Goal: Task Accomplishment & Management: Complete application form

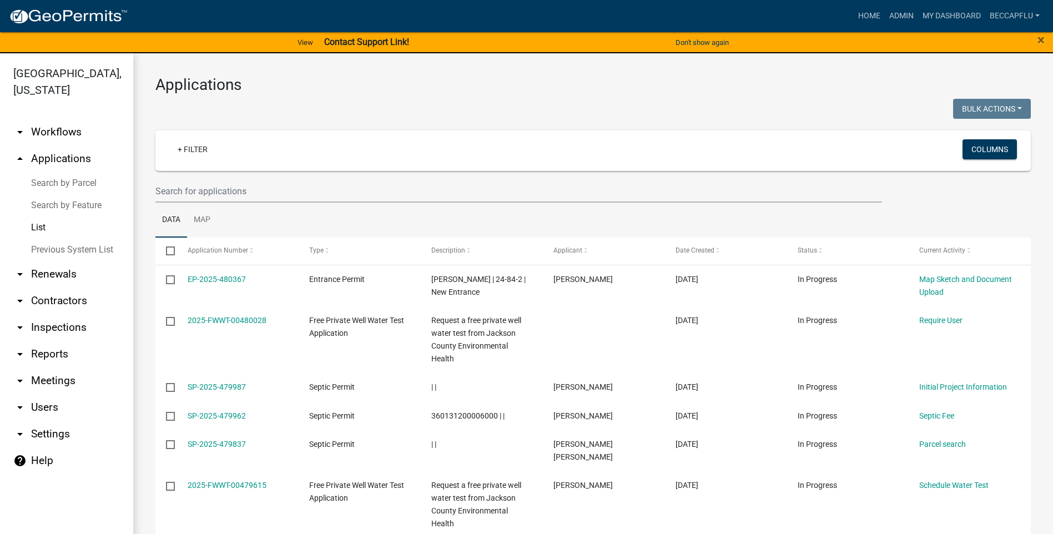
select select "3: 100"
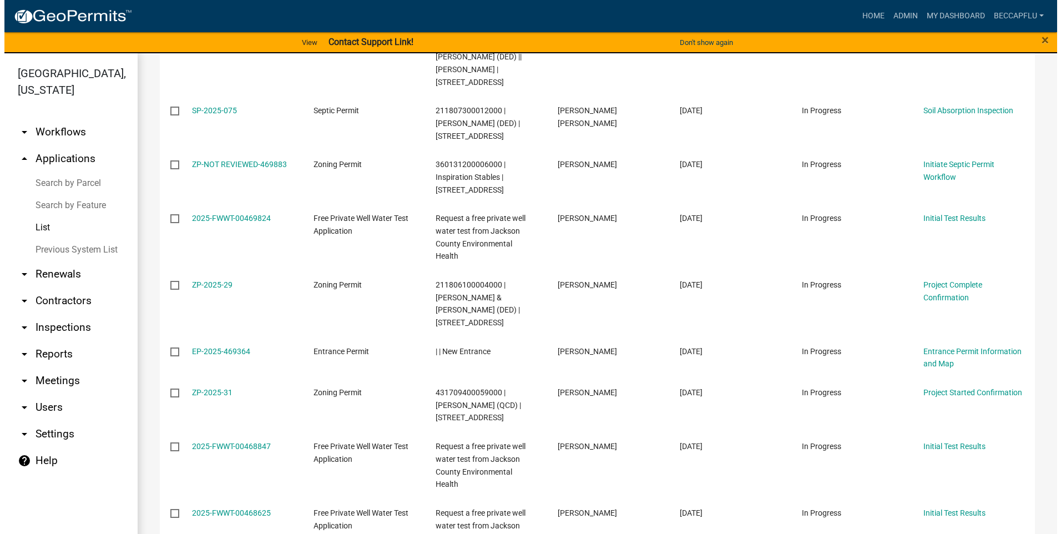
scroll to position [2123, 0]
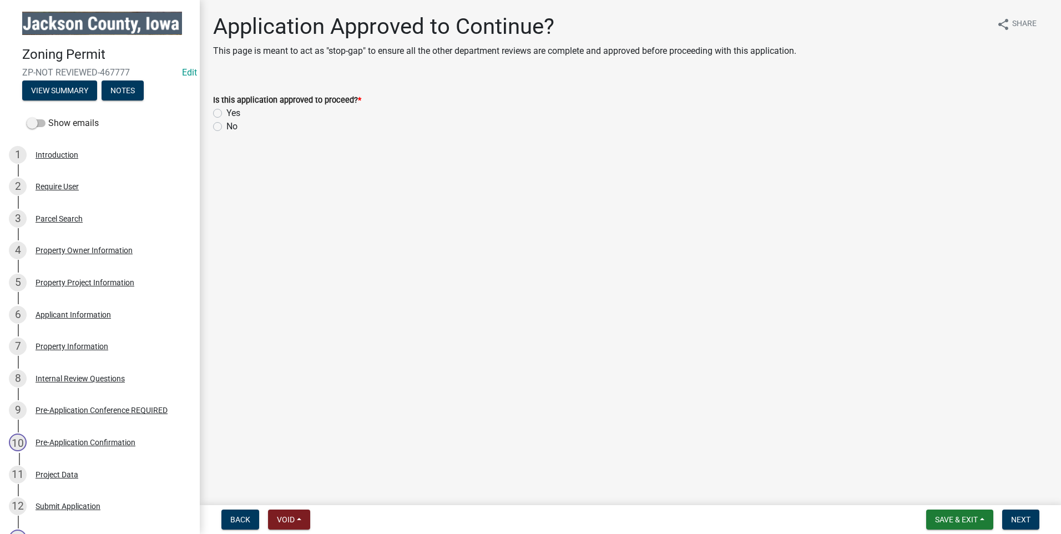
click at [226, 111] on label "Yes" at bounding box center [233, 113] width 14 height 13
click at [226, 111] on input "Yes" at bounding box center [229, 110] width 7 height 7
radio input "true"
click at [1018, 521] on span "Next" at bounding box center [1020, 519] width 19 height 9
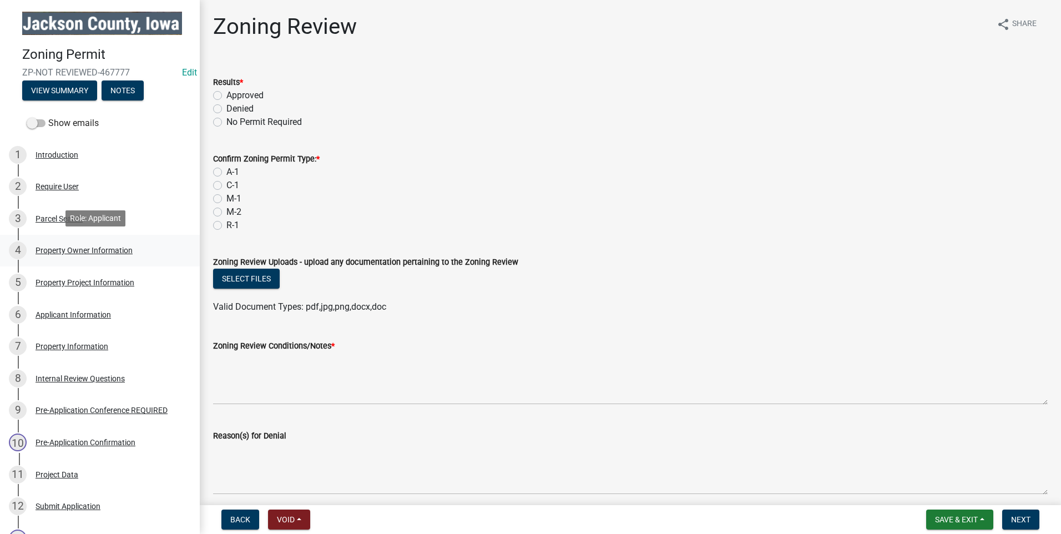
click at [72, 246] on div "Property Owner Information" at bounding box center [84, 250] width 97 height 8
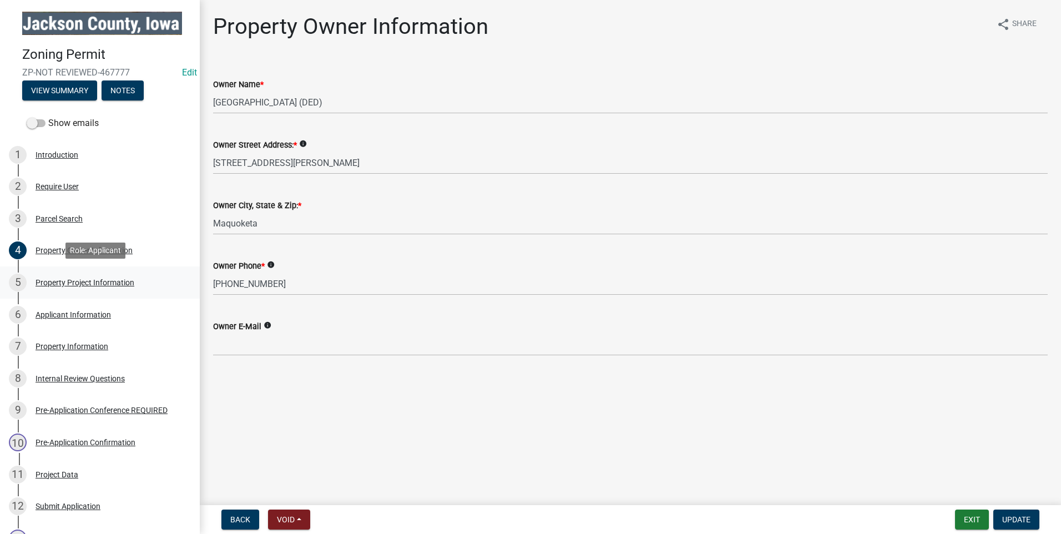
click at [83, 279] on div "Property Project Information" at bounding box center [85, 283] width 99 height 8
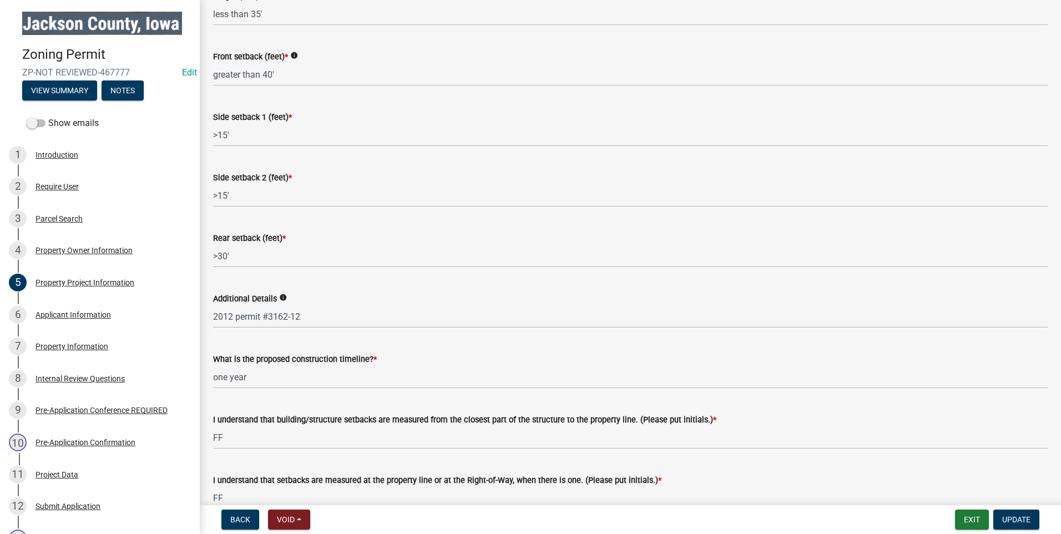
scroll to position [1731, 0]
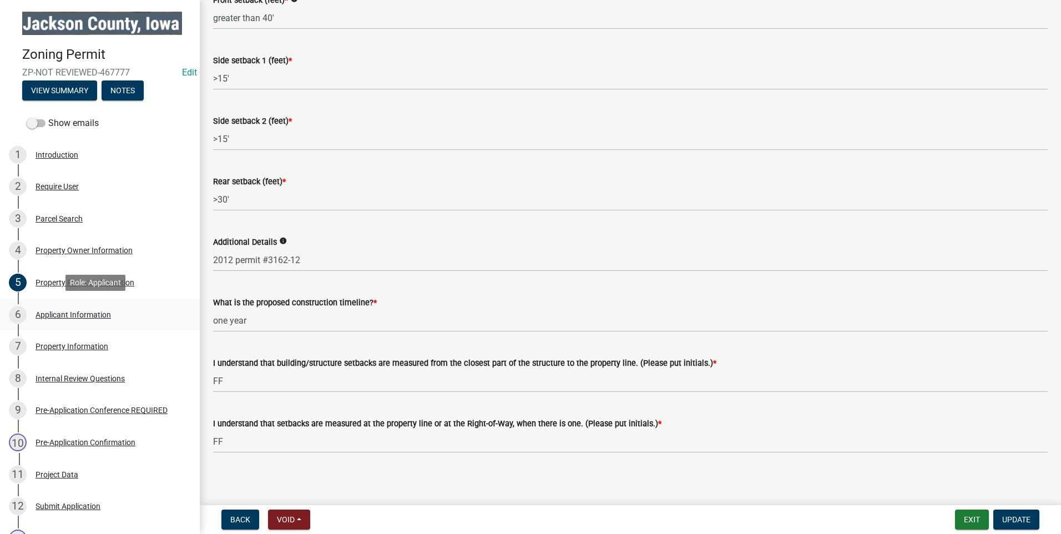
click at [78, 311] on div "Applicant Information" at bounding box center [73, 315] width 75 height 8
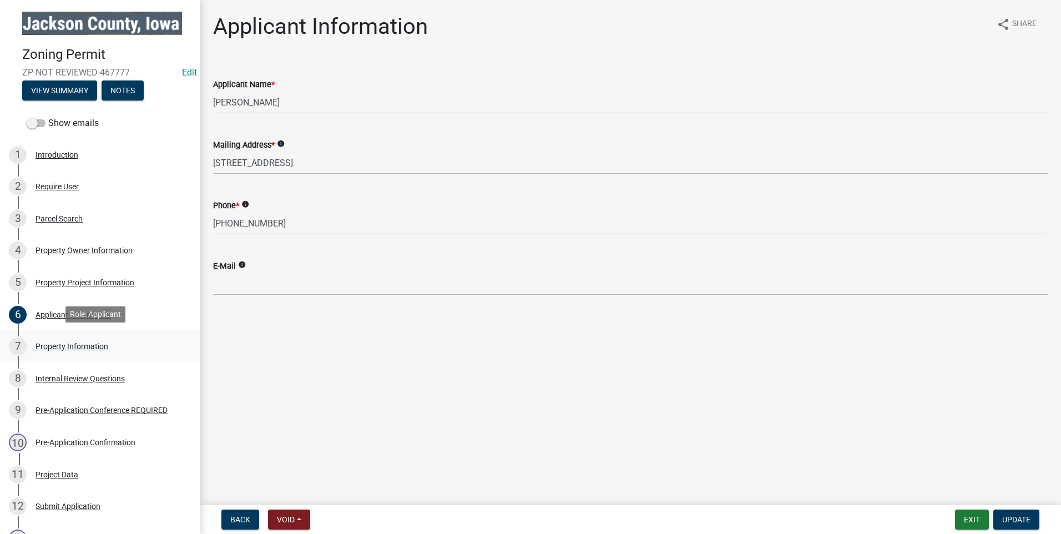
click at [84, 342] on div "Property Information" at bounding box center [72, 346] width 73 height 8
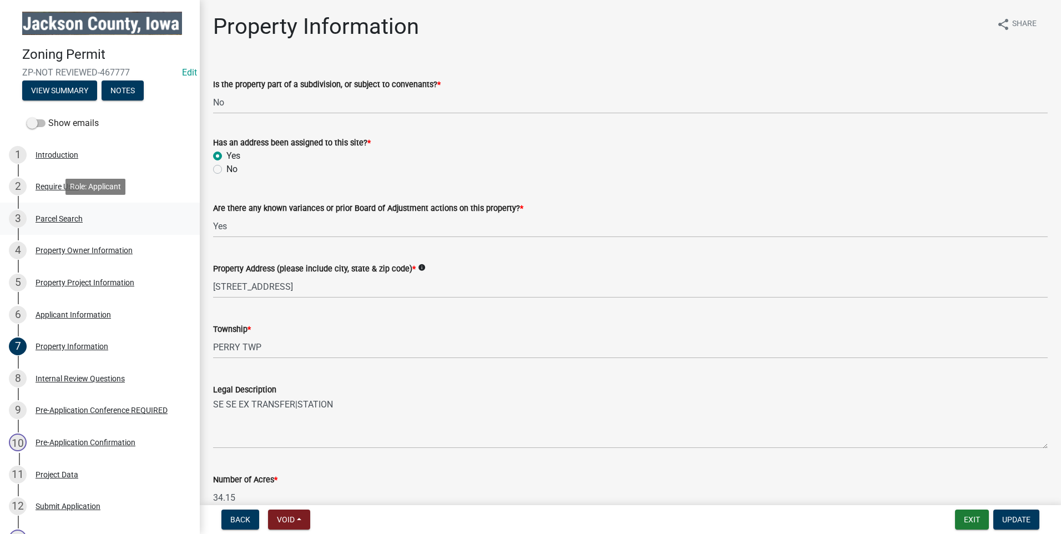
click at [52, 215] on div "Parcel Search" at bounding box center [59, 219] width 47 height 8
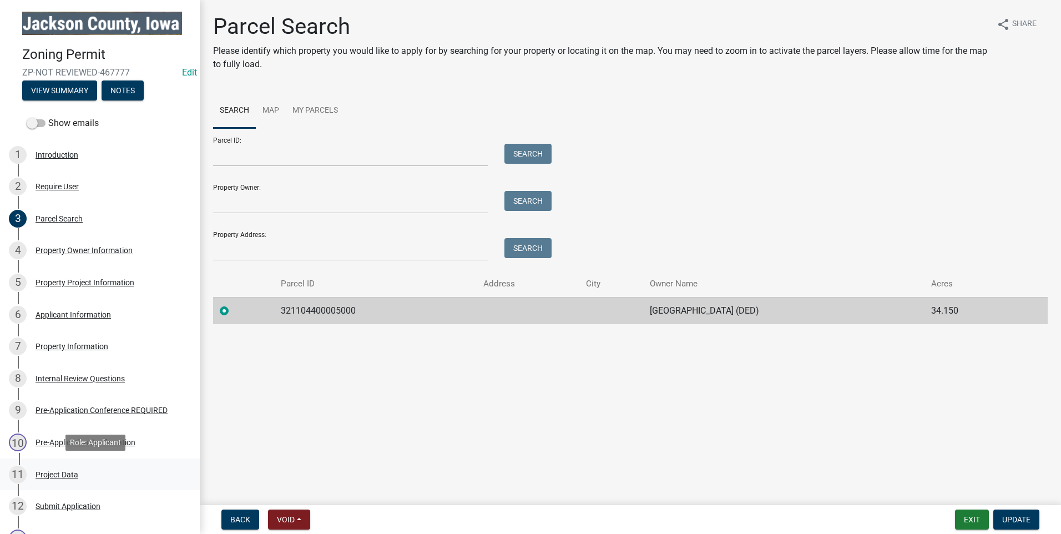
click at [57, 471] on div "Project Data" at bounding box center [57, 475] width 43 height 8
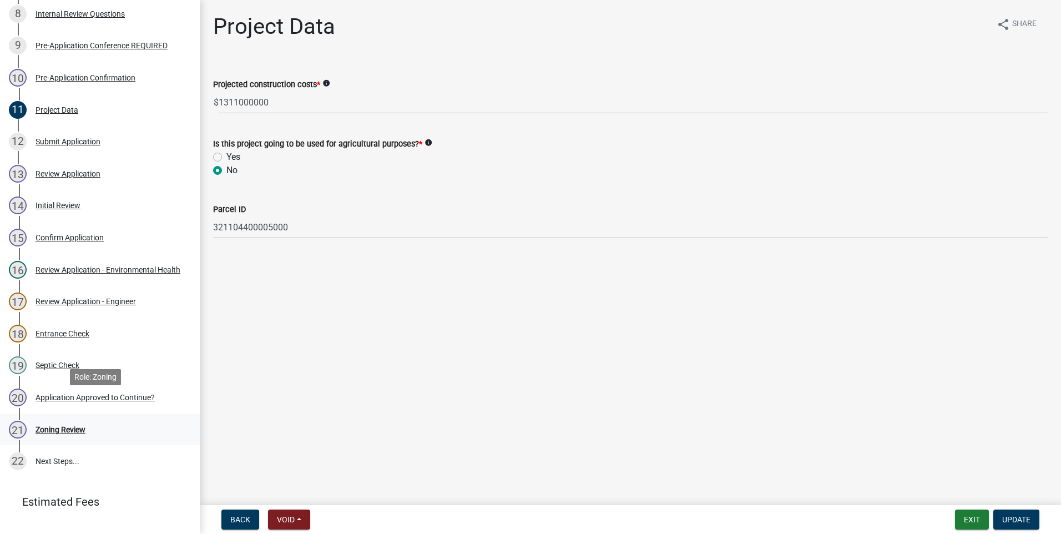
scroll to position [385, 0]
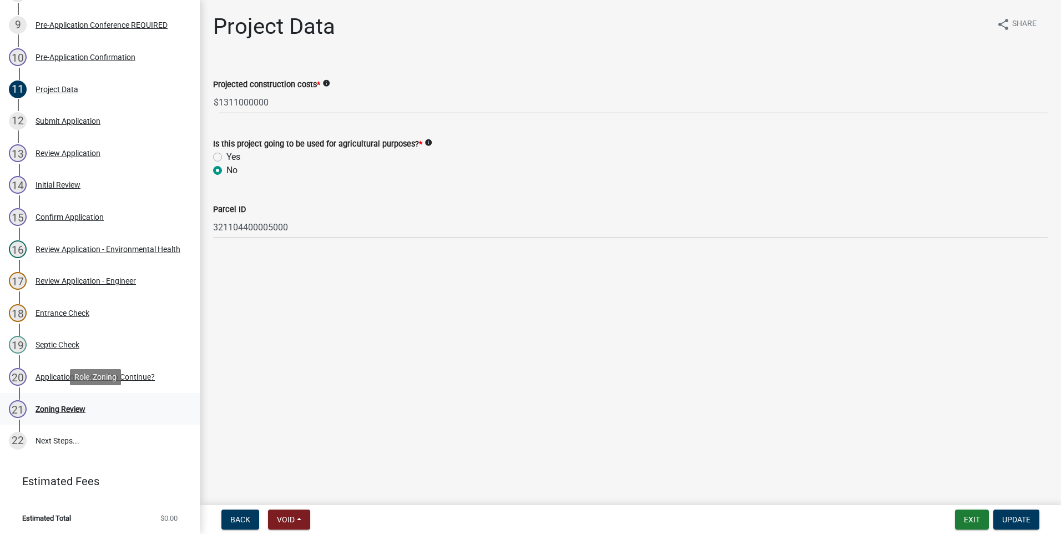
click at [56, 406] on div "Zoning Review" at bounding box center [61, 409] width 50 height 8
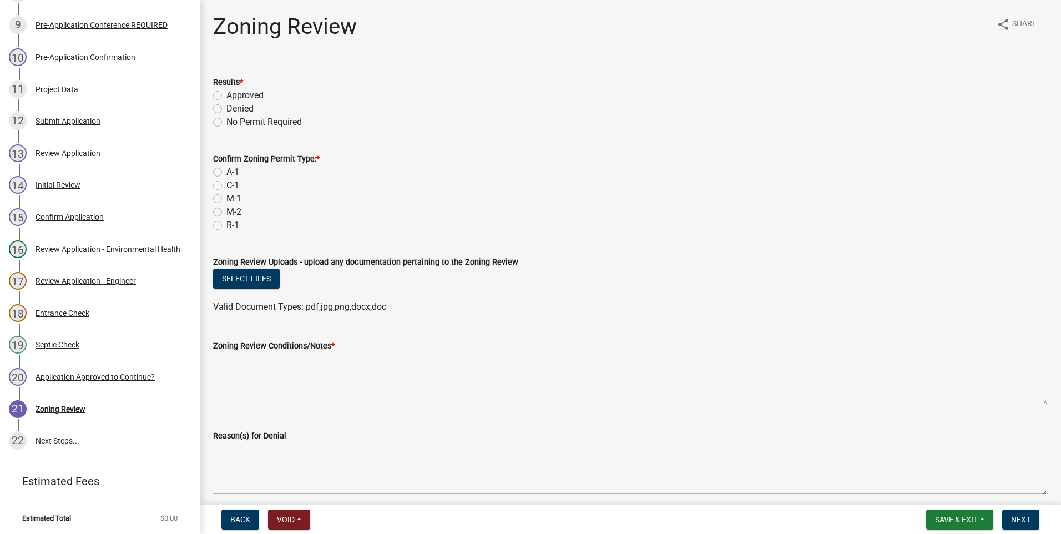
click at [226, 95] on label "Approved" at bounding box center [244, 95] width 37 height 13
click at [226, 95] on input "Approved" at bounding box center [229, 92] width 7 height 7
radio input "true"
click at [226, 171] on label "A-1" at bounding box center [232, 171] width 13 height 13
click at [226, 171] on input "A-1" at bounding box center [229, 168] width 7 height 7
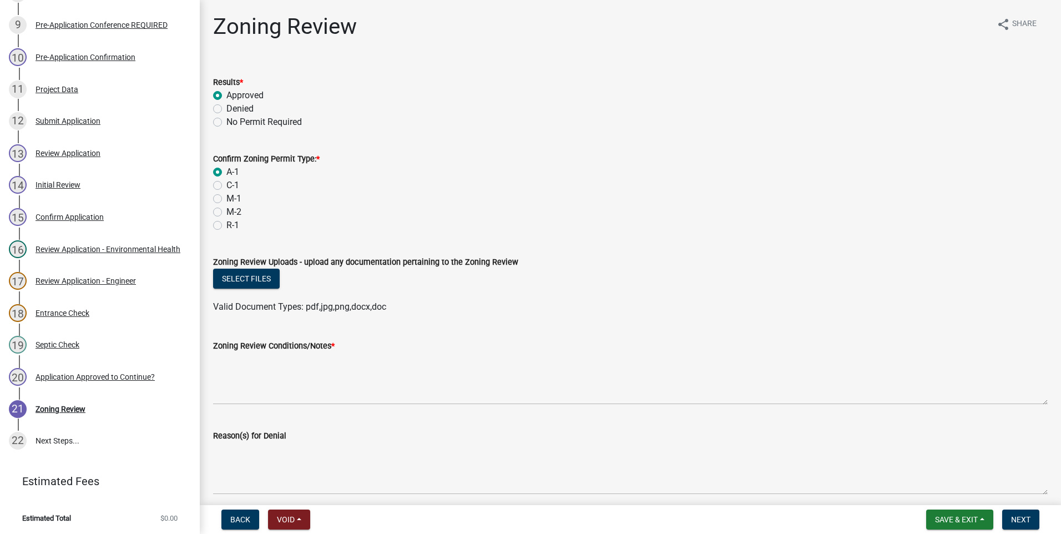
radio input "true"
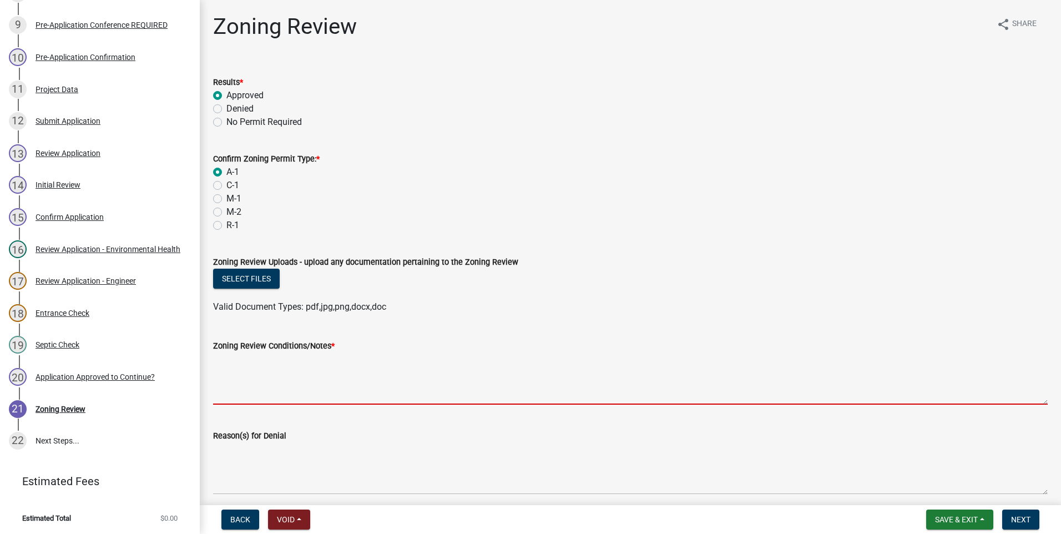
click at [255, 396] on textarea "Zoning Review Conditions/Notes *" at bounding box center [630, 378] width 835 height 52
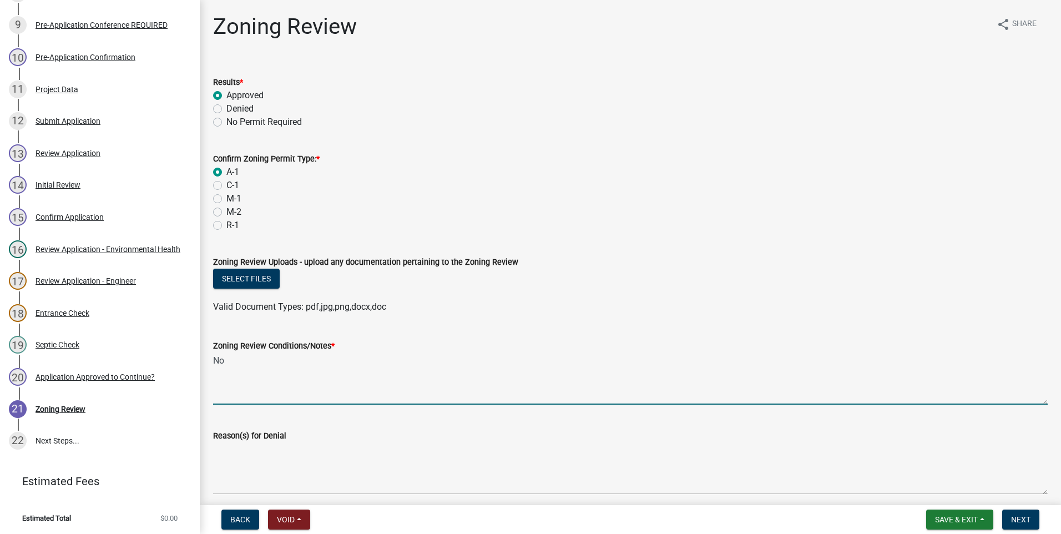
type textarea "N"
type textarea "B"
type textarea "R"
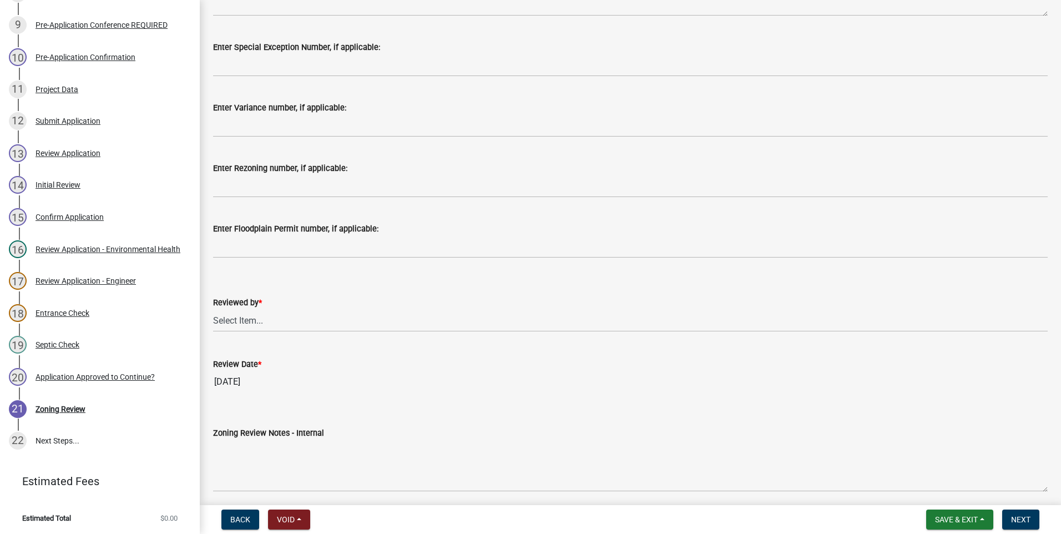
scroll to position [522, 0]
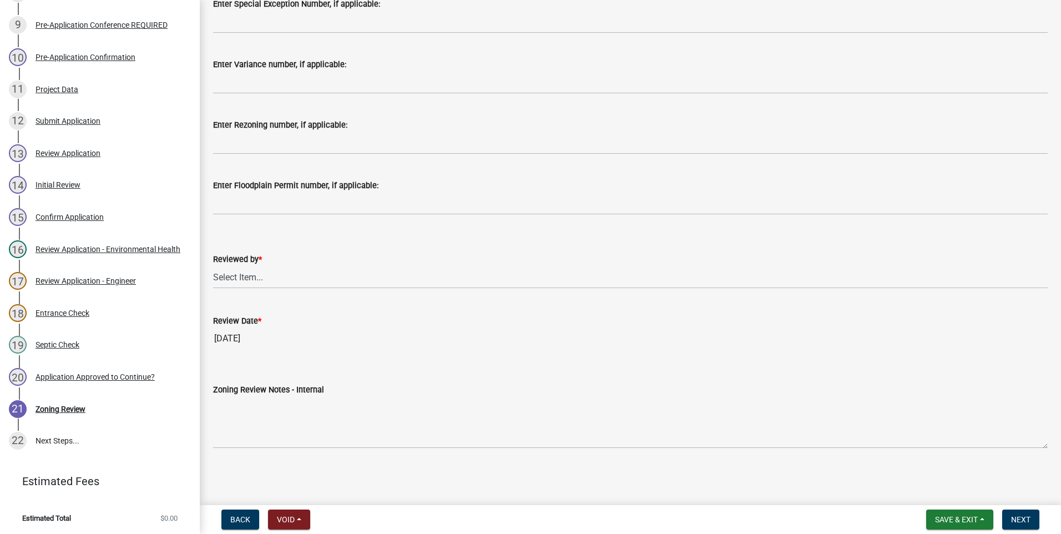
type textarea "Materials for construction might not be sent until [DATE], it's possible the re…"
click at [246, 274] on select "Select Item... [PERSON_NAME] [PERSON_NAME]" at bounding box center [630, 277] width 835 height 23
click at [213, 266] on select "Select Item... [PERSON_NAME] [PERSON_NAME]" at bounding box center [630, 277] width 835 height 23
select select "77566a22-3166-4b37-8908-87d733ae0ca1"
click at [1020, 519] on span "Next" at bounding box center [1020, 519] width 19 height 9
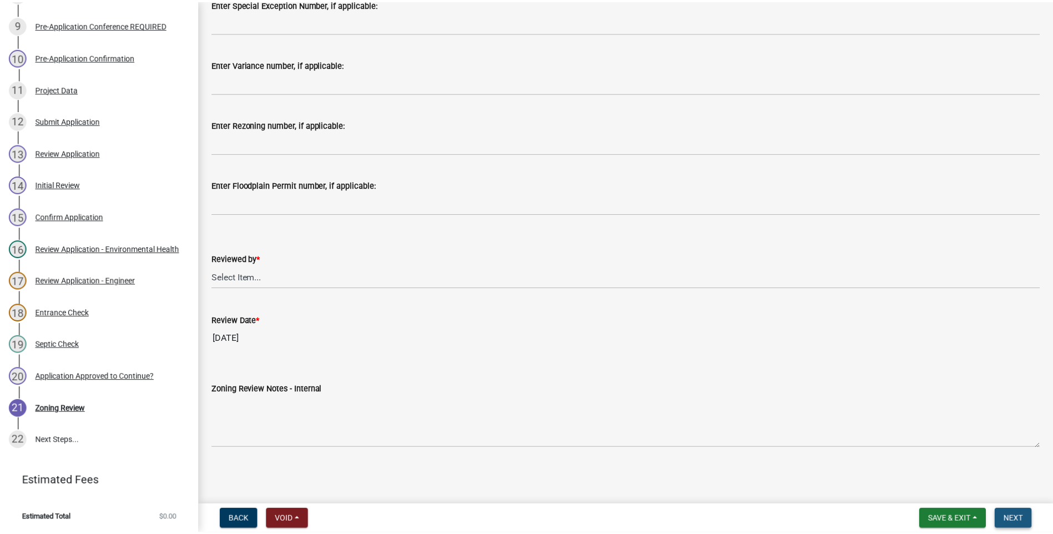
scroll to position [0, 0]
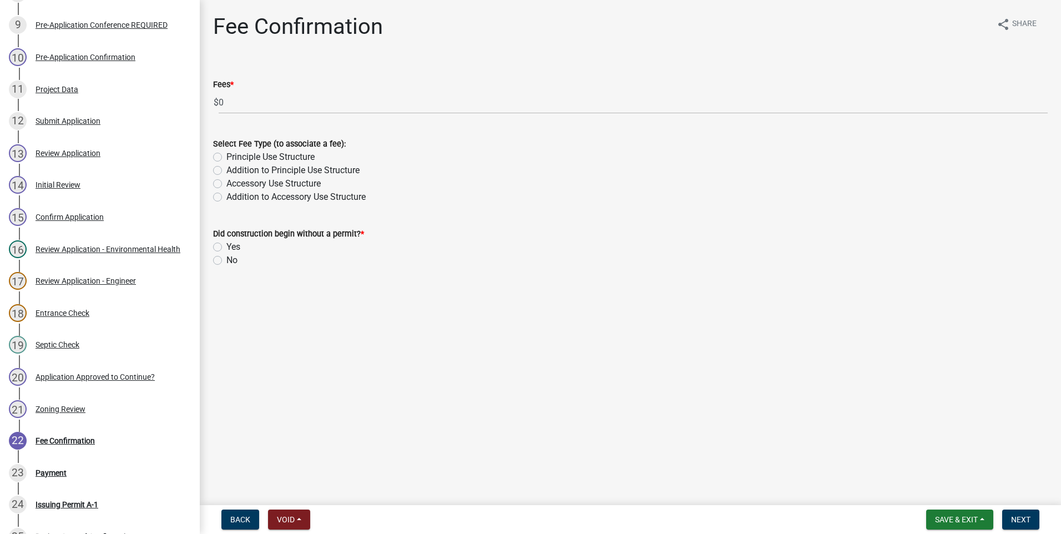
click at [226, 155] on label "Principle Use Structure" at bounding box center [270, 156] width 88 height 13
click at [226, 155] on input "Principle Use Structure" at bounding box center [229, 153] width 7 height 7
radio input "true"
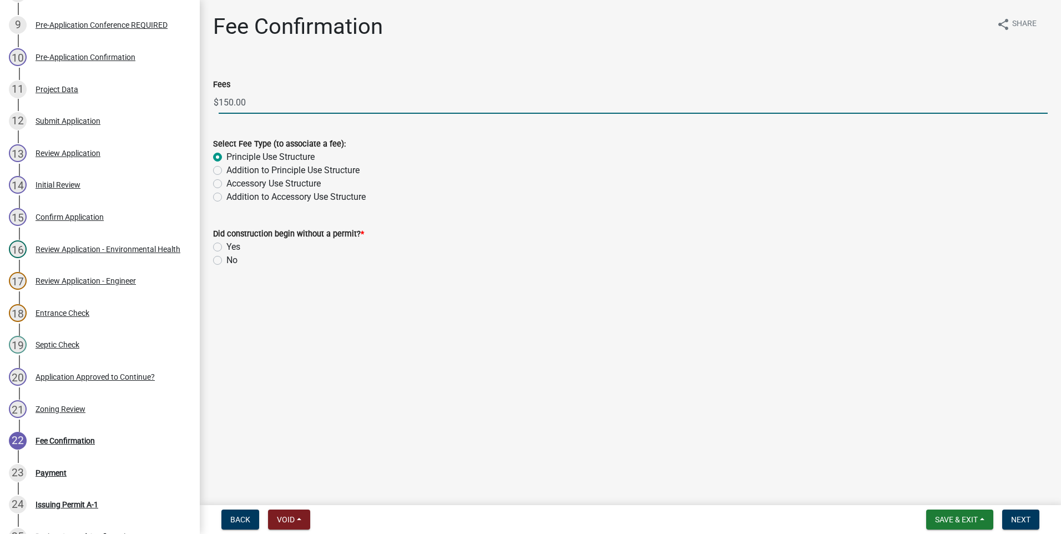
drag, startPoint x: 252, startPoint y: 97, endPoint x: 214, endPoint y: 100, distance: 38.4
click at [214, 100] on div "$ 150.00" at bounding box center [630, 102] width 835 height 23
type input "0.00"
click at [226, 259] on label "No" at bounding box center [231, 260] width 11 height 13
click at [226, 259] on input "No" at bounding box center [229, 257] width 7 height 7
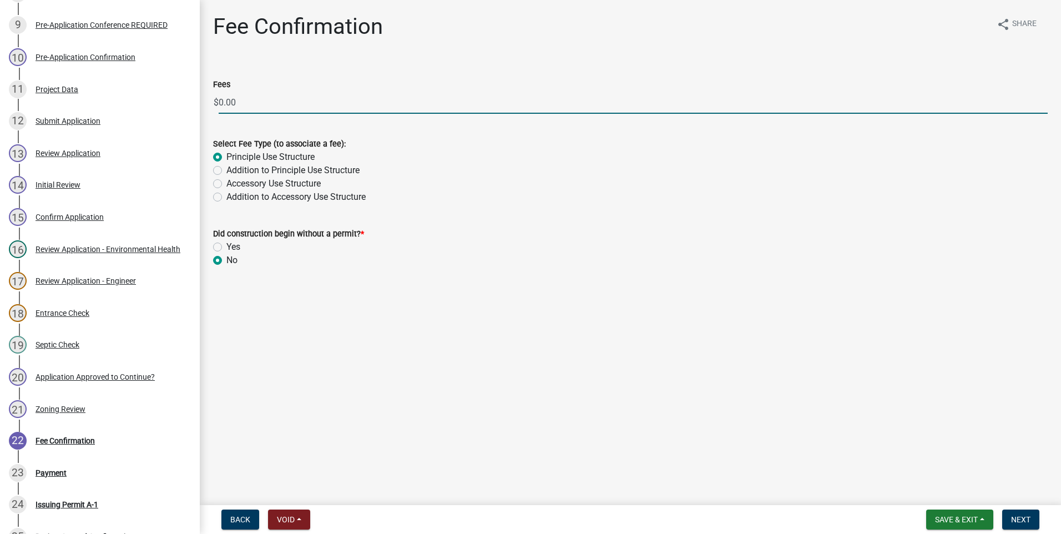
radio input "true"
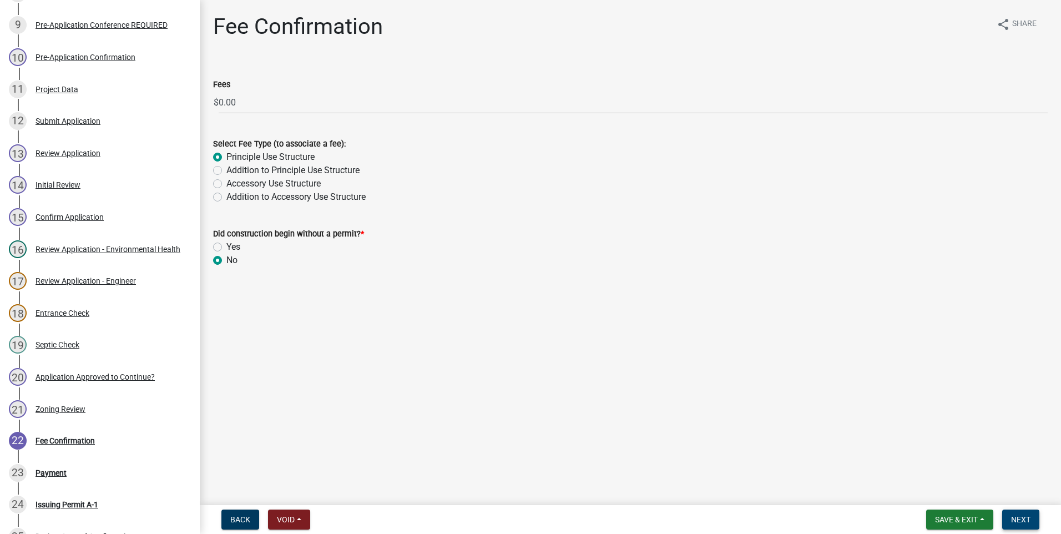
click at [1020, 521] on span "Next" at bounding box center [1020, 519] width 19 height 9
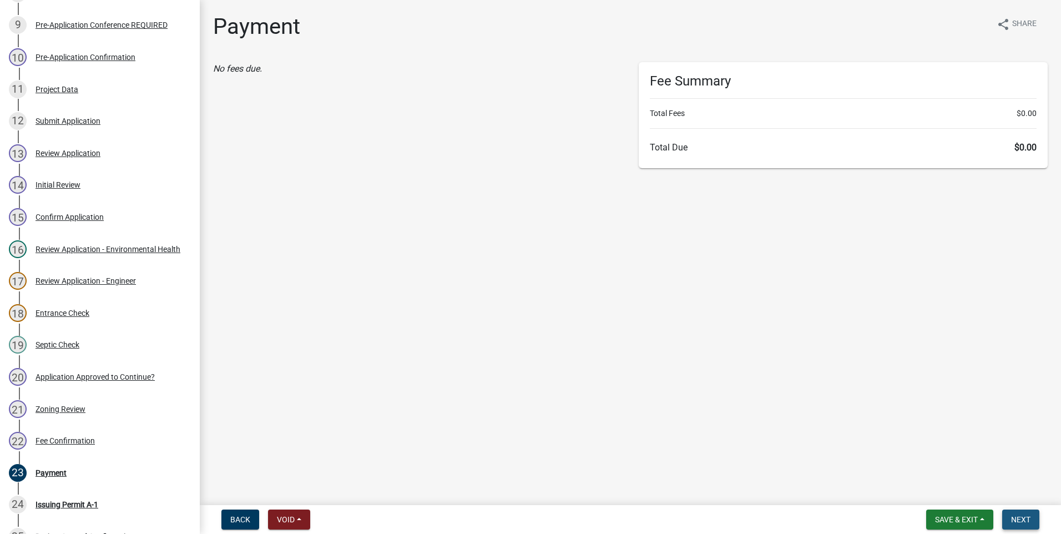
click at [1020, 521] on span "Next" at bounding box center [1020, 519] width 19 height 9
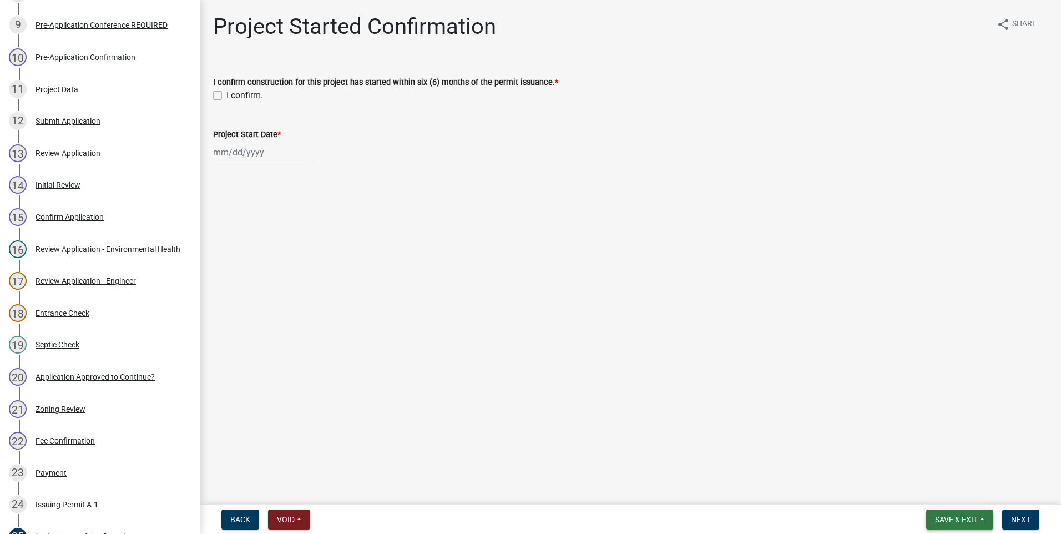
click at [953, 521] on span "Save & Exit" at bounding box center [956, 519] width 43 height 9
click at [949, 496] on button "Save & Exit" at bounding box center [949, 490] width 89 height 27
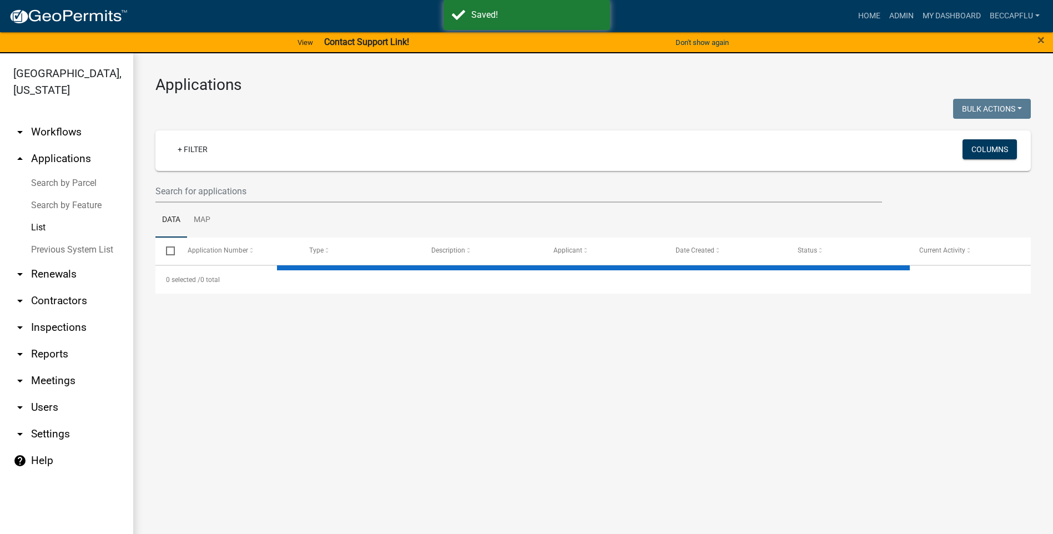
select select "3: 100"
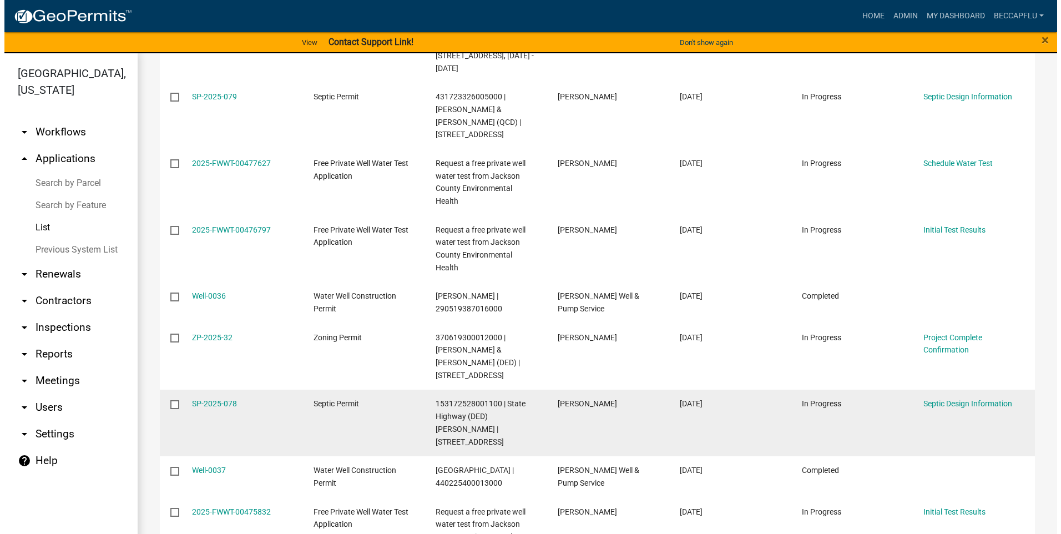
scroll to position [222, 0]
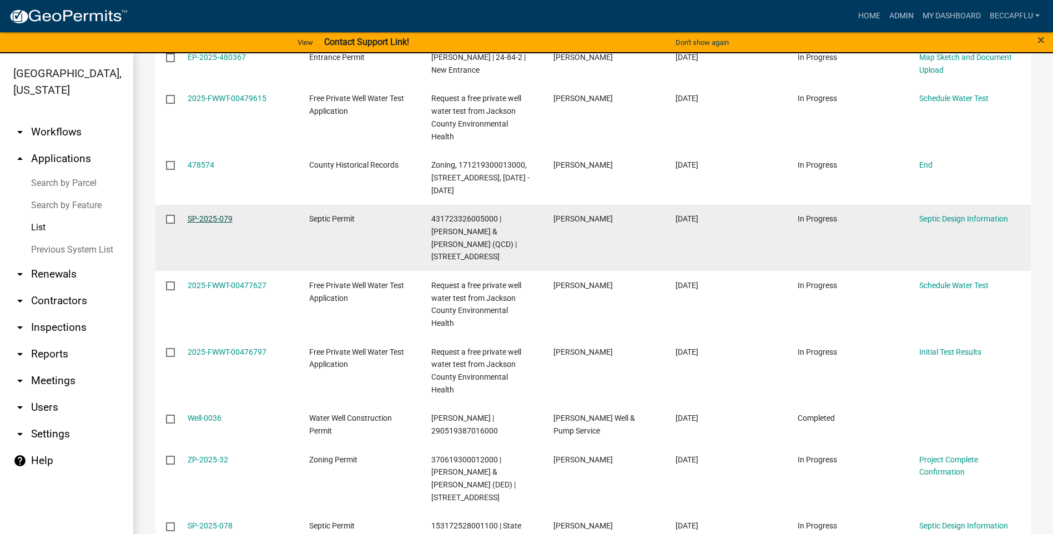
click at [198, 214] on link "SP-2025-079" at bounding box center [210, 218] width 45 height 9
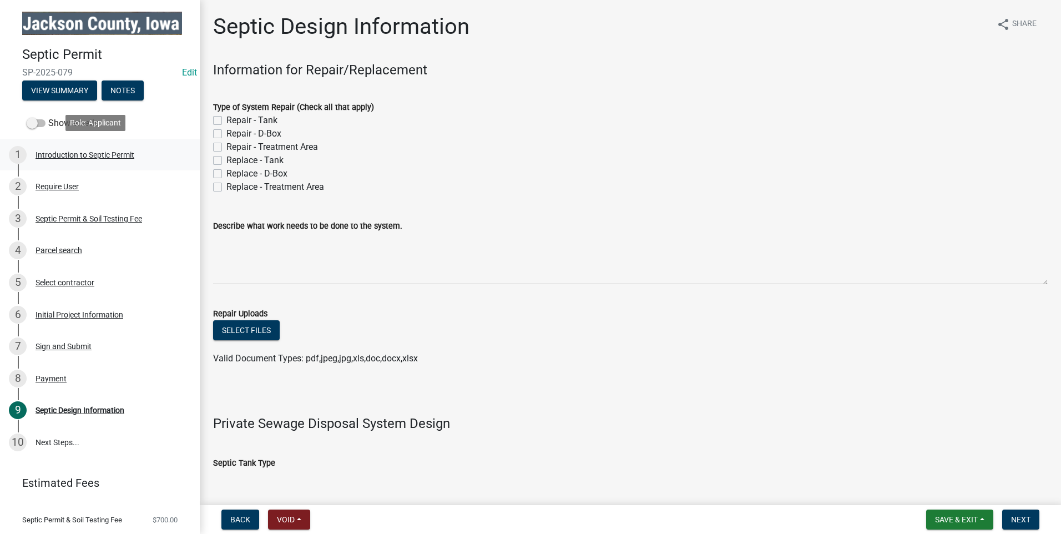
click at [41, 151] on div "Introduction to Septic Permit" at bounding box center [85, 155] width 99 height 8
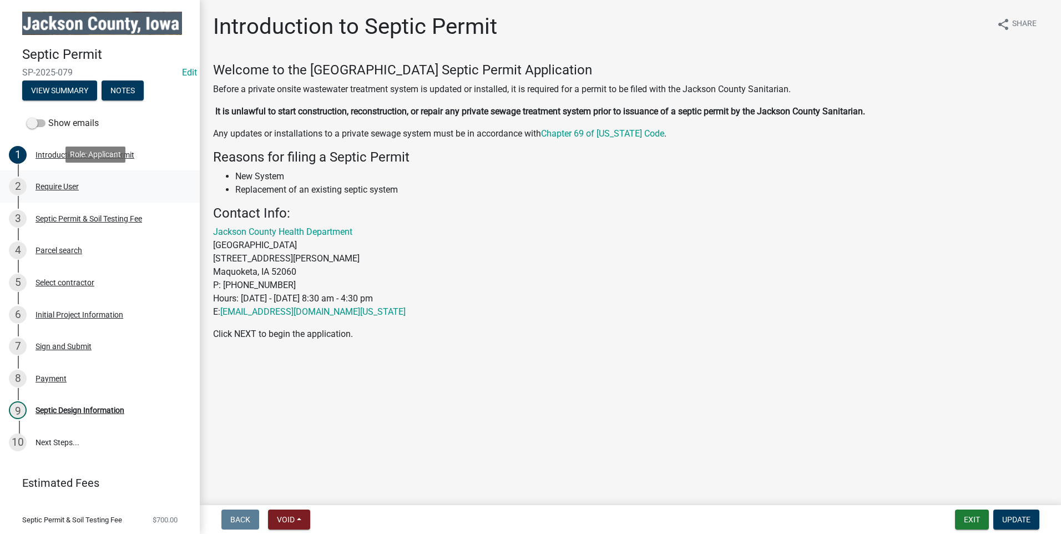
click at [63, 187] on div "Require User" at bounding box center [57, 187] width 43 height 8
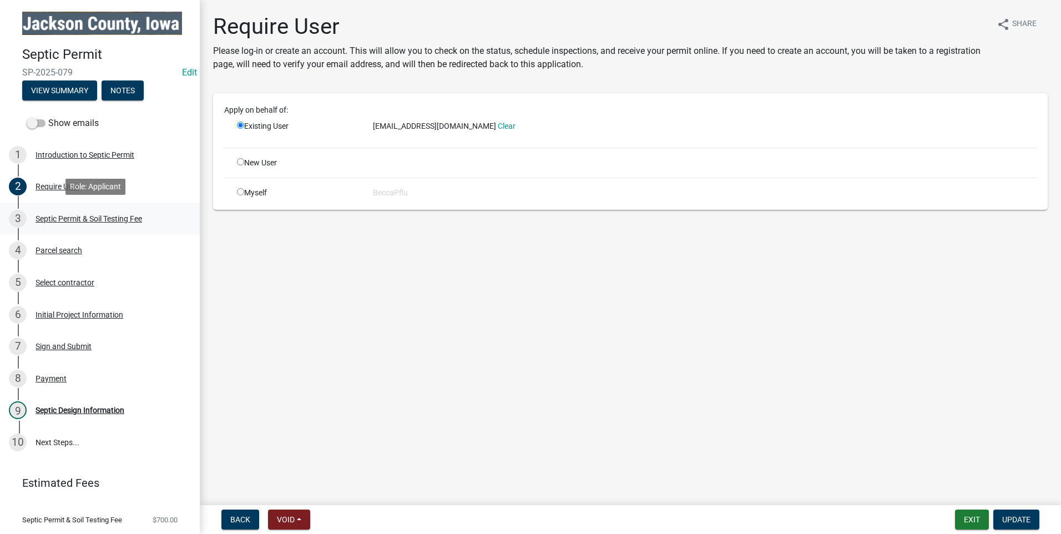
click at [75, 221] on div "Septic Permit & Soil Testing Fee" at bounding box center [89, 219] width 107 height 8
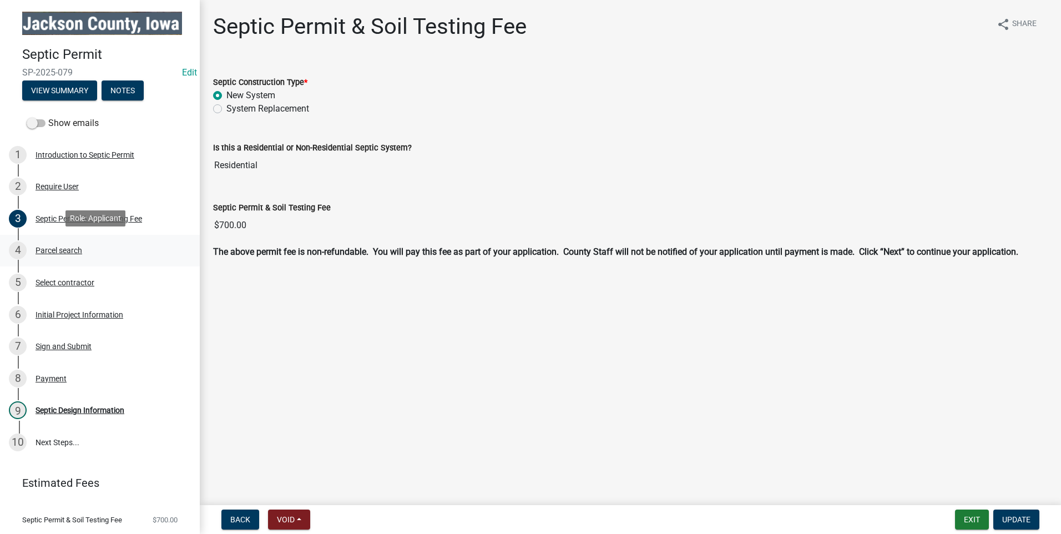
click at [68, 249] on div "Parcel search" at bounding box center [59, 250] width 47 height 8
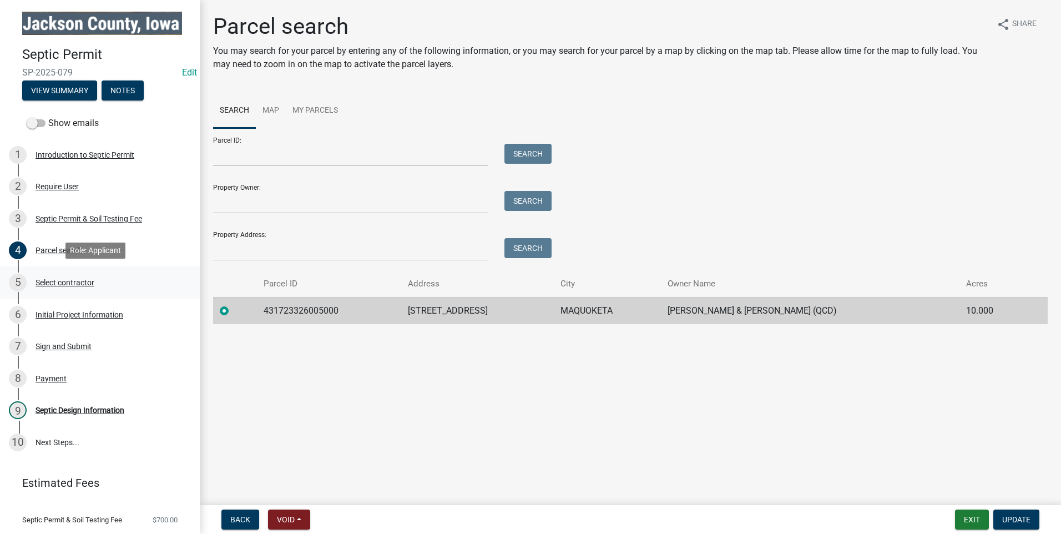
click at [73, 282] on div "Select contractor" at bounding box center [65, 283] width 59 height 8
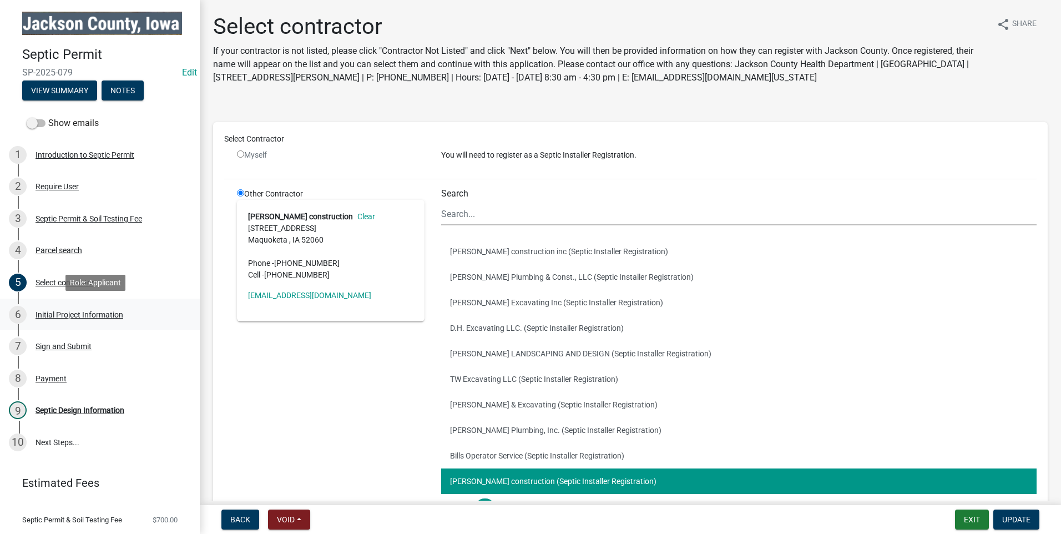
click at [87, 315] on div "Initial Project Information" at bounding box center [80, 315] width 88 height 8
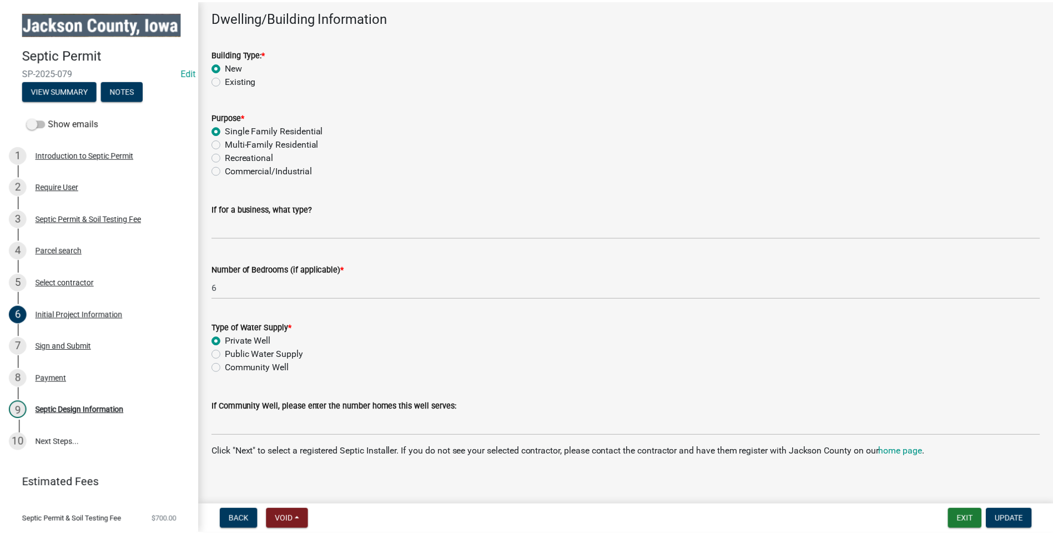
scroll to position [885, 0]
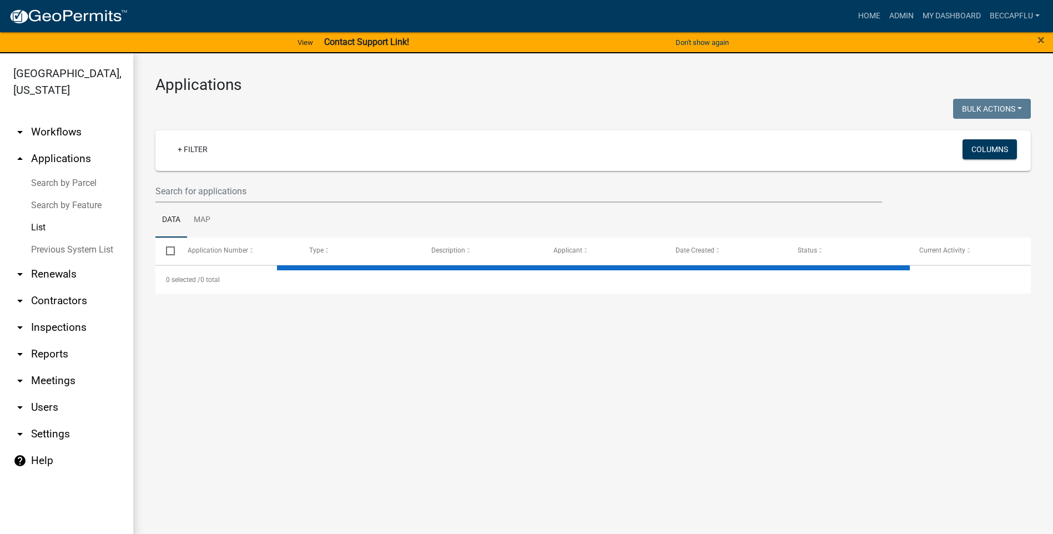
select select "3: 100"
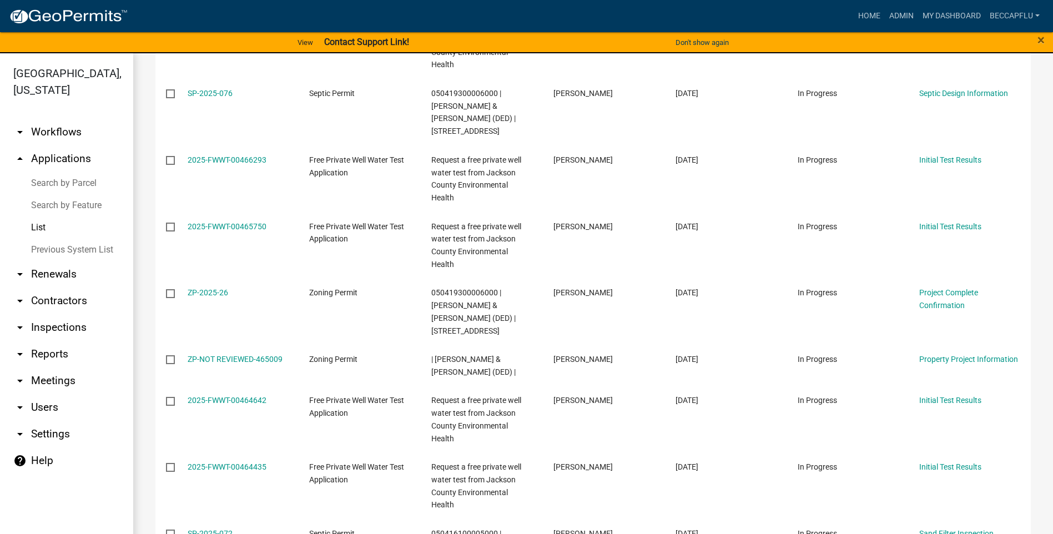
scroll to position [2636, 0]
